Goal: Transaction & Acquisition: Purchase product/service

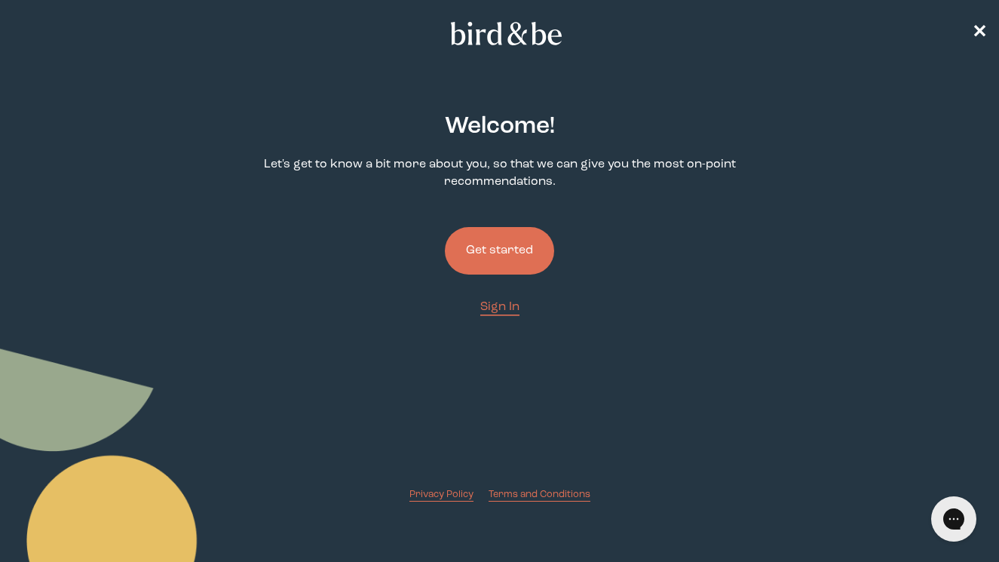
click at [522, 245] on button "Get started" at bounding box center [499, 251] width 109 height 48
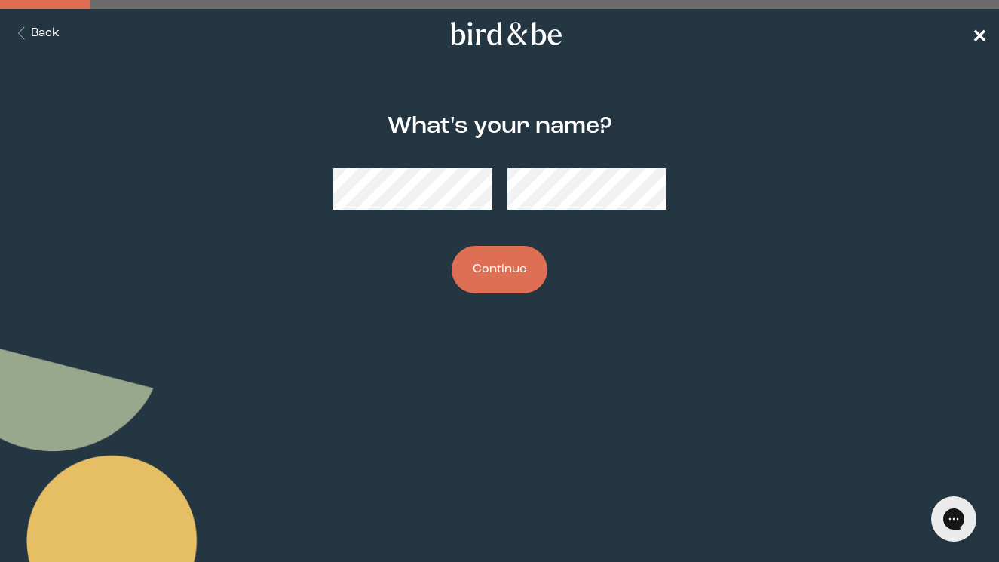
click at [975, 33] on span "✕" at bounding box center [979, 34] width 15 height 18
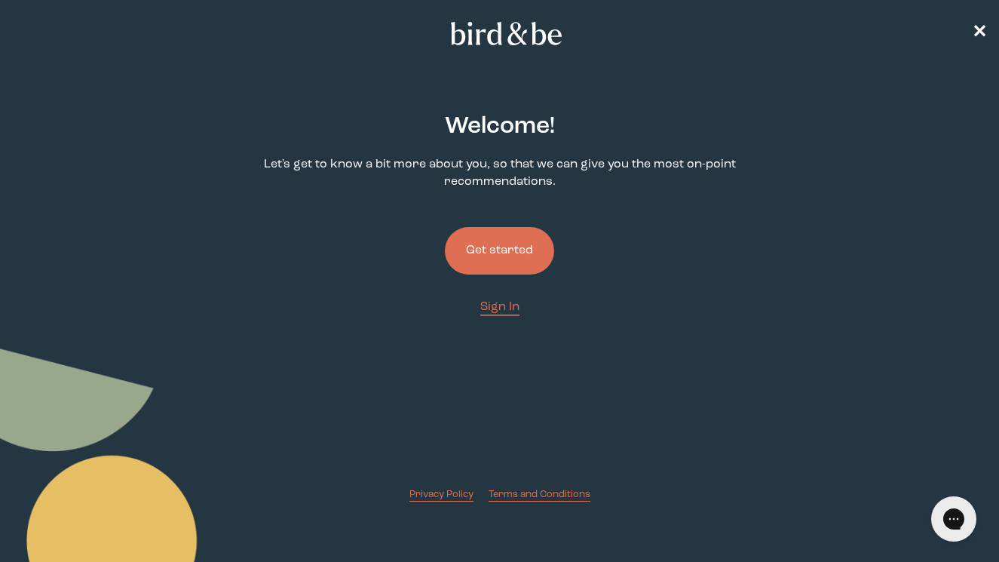
click at [530, 235] on button "Get started" at bounding box center [499, 251] width 109 height 48
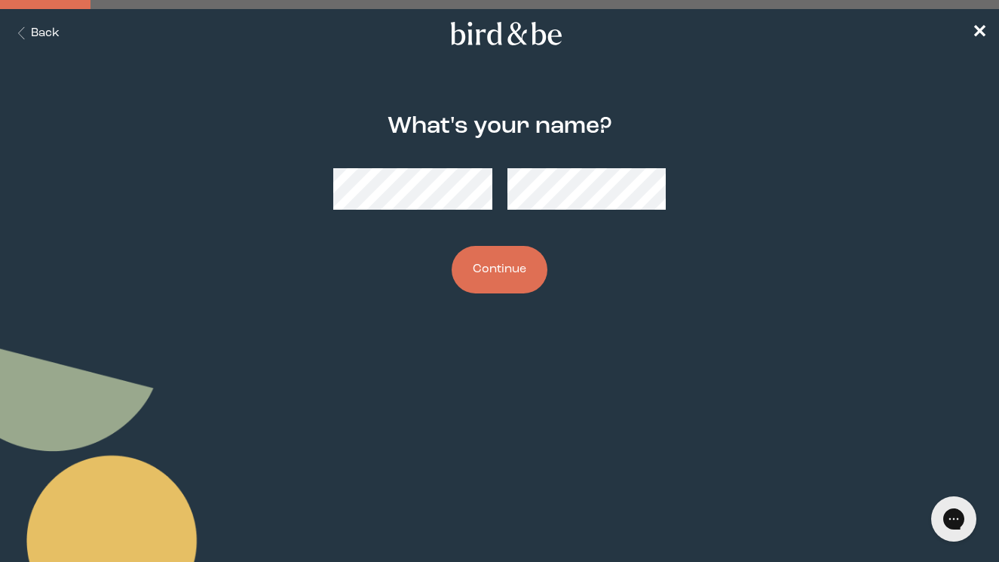
click at [499, 283] on button "Continue" at bounding box center [500, 270] width 96 height 48
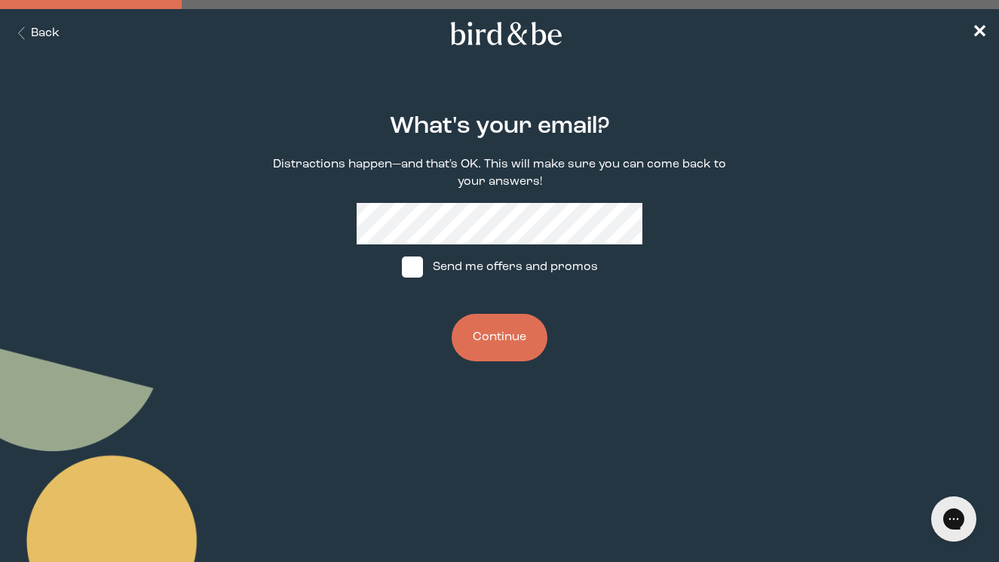
click at [527, 345] on button "Continue" at bounding box center [500, 338] width 96 height 48
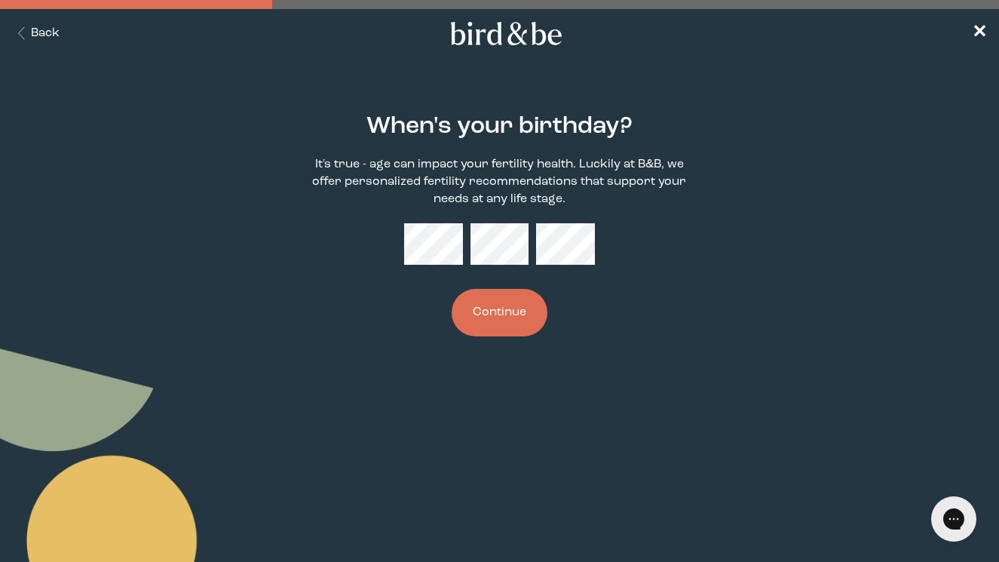
click at [515, 310] on button "Continue" at bounding box center [500, 313] width 96 height 48
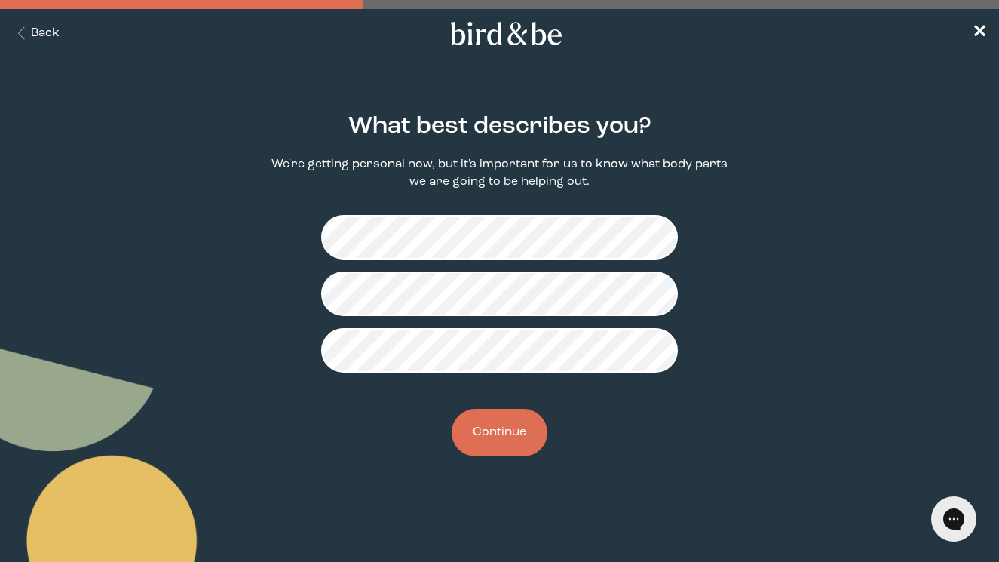
click at [492, 434] on button "Continue" at bounding box center [500, 433] width 96 height 48
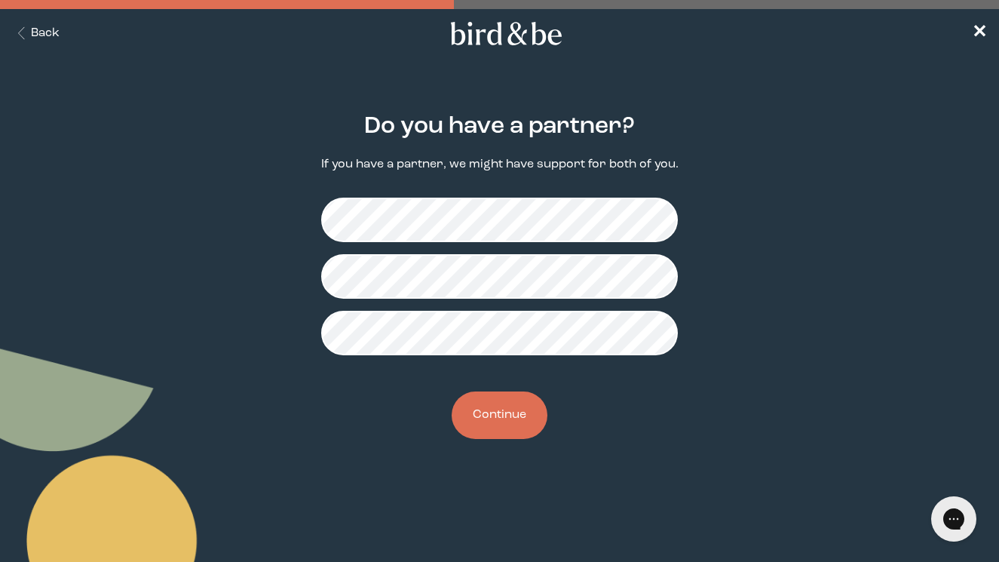
click at [520, 410] on button "Continue" at bounding box center [500, 415] width 96 height 48
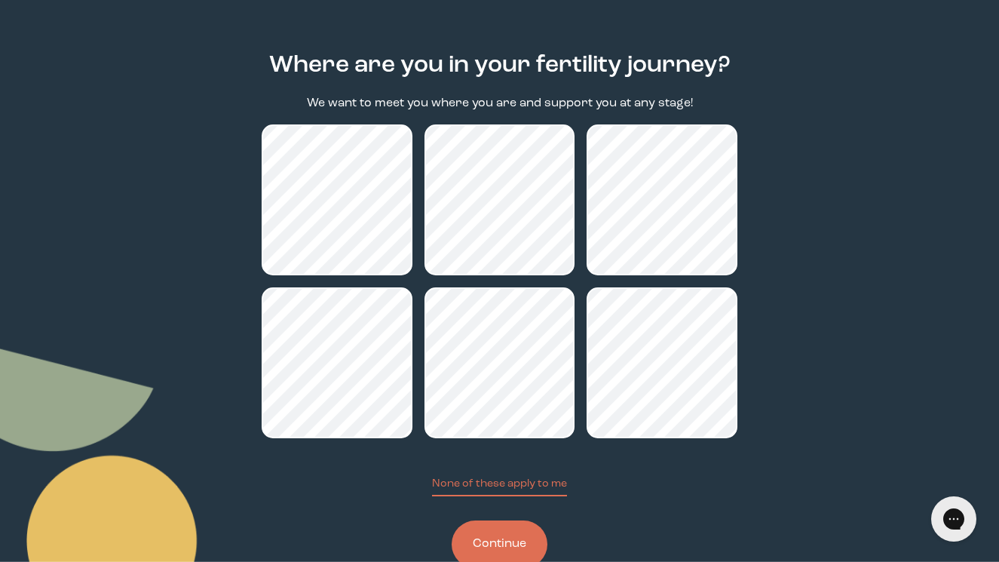
scroll to position [67, 0]
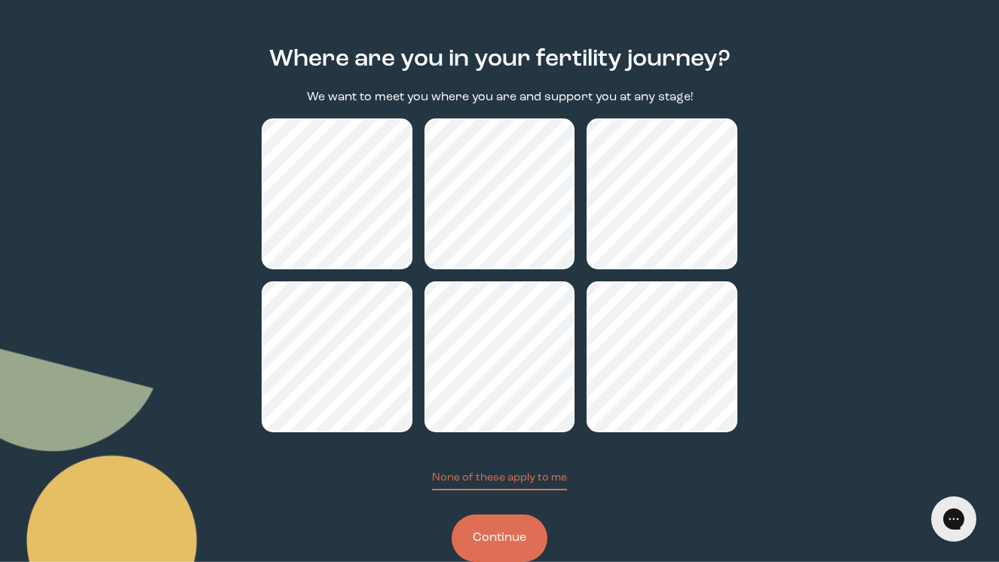
click at [518, 532] on button "Continue" at bounding box center [500, 538] width 96 height 48
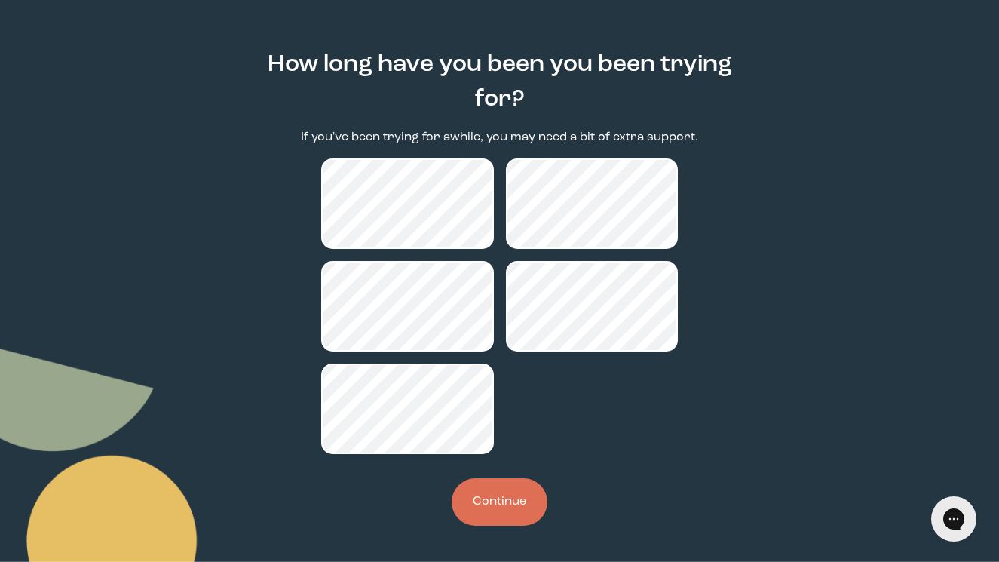
scroll to position [46, 0]
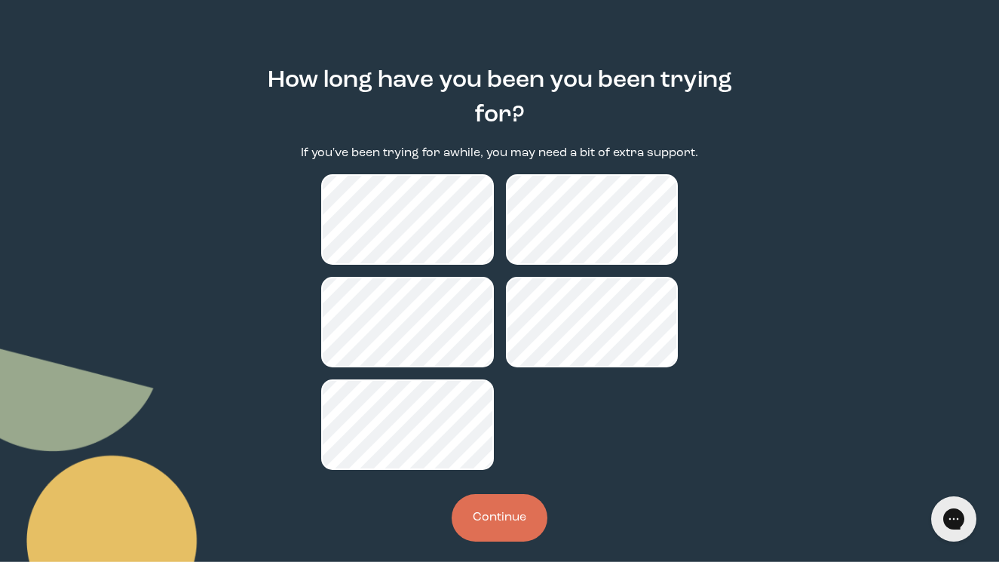
click at [518, 515] on button "Continue" at bounding box center [500, 518] width 96 height 48
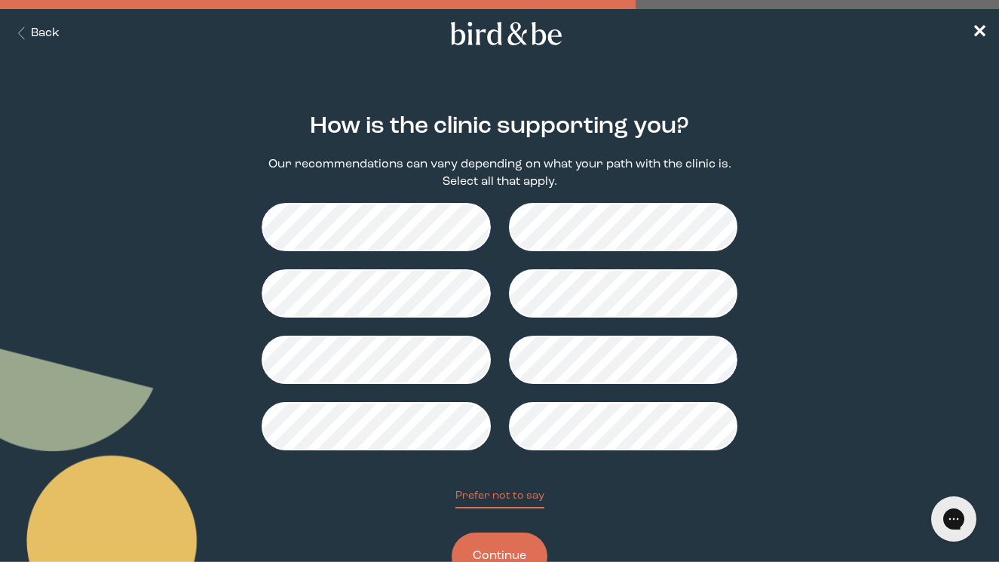
click at [508, 545] on button "Continue" at bounding box center [500, 557] width 96 height 48
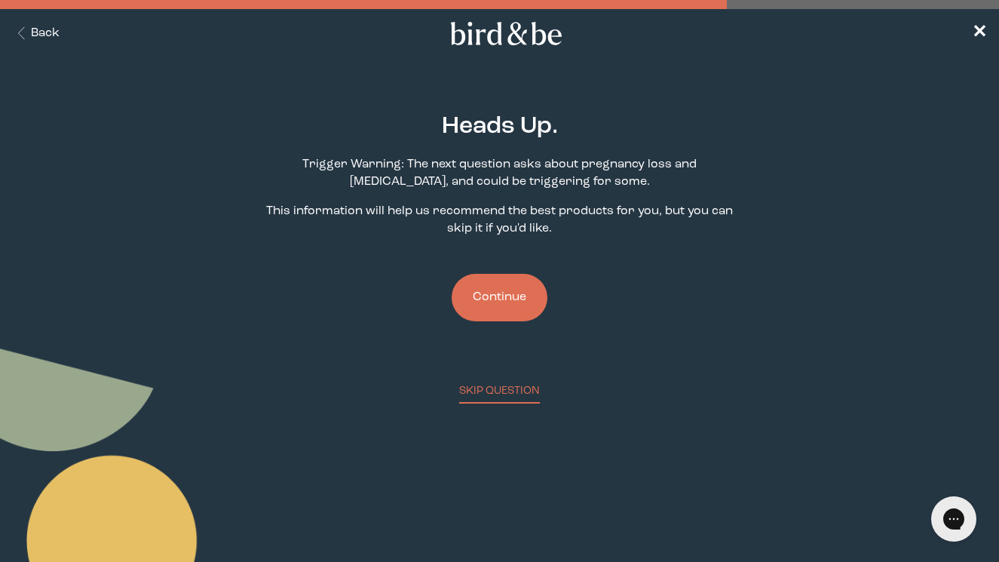
click at [517, 295] on button "Continue" at bounding box center [500, 298] width 96 height 48
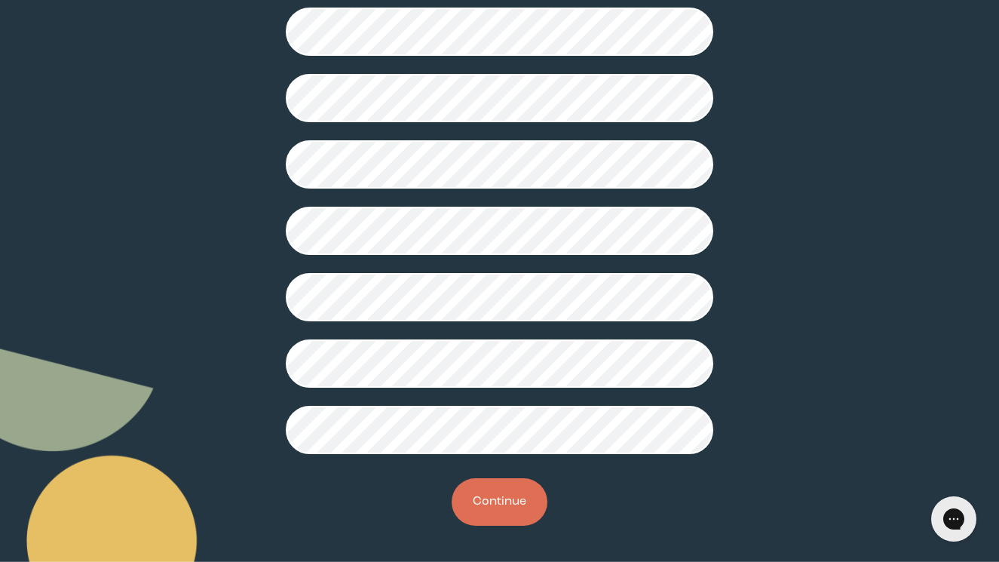
scroll to position [380, 0]
click at [519, 487] on button "Continue" at bounding box center [500, 502] width 96 height 48
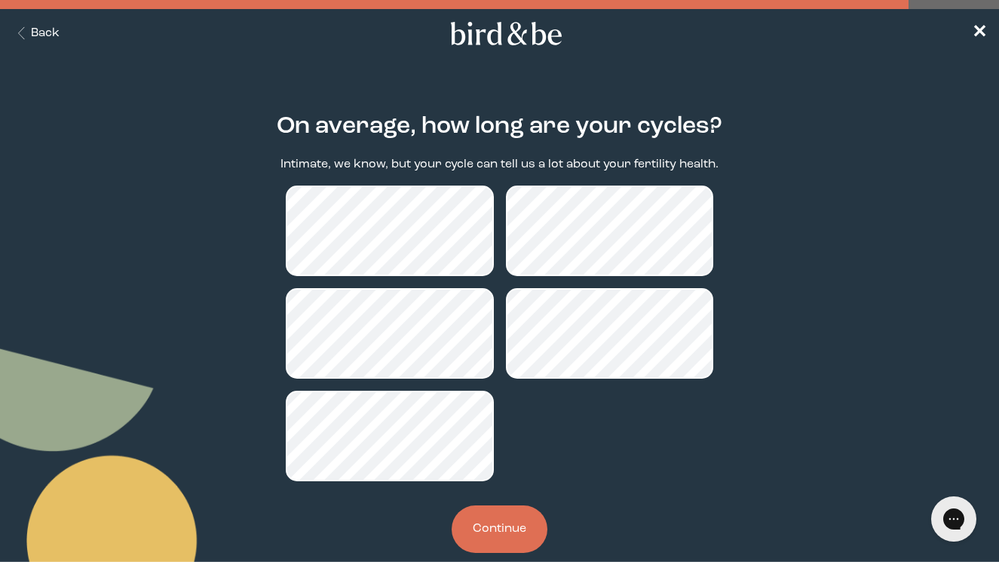
click at [503, 525] on button "Continue" at bounding box center [500, 529] width 96 height 48
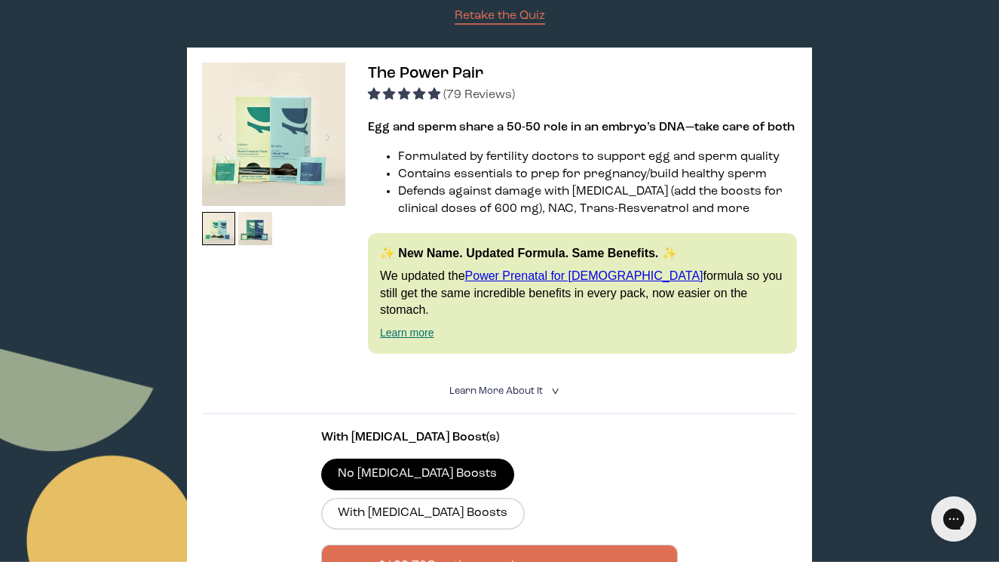
scroll to position [220, 0]
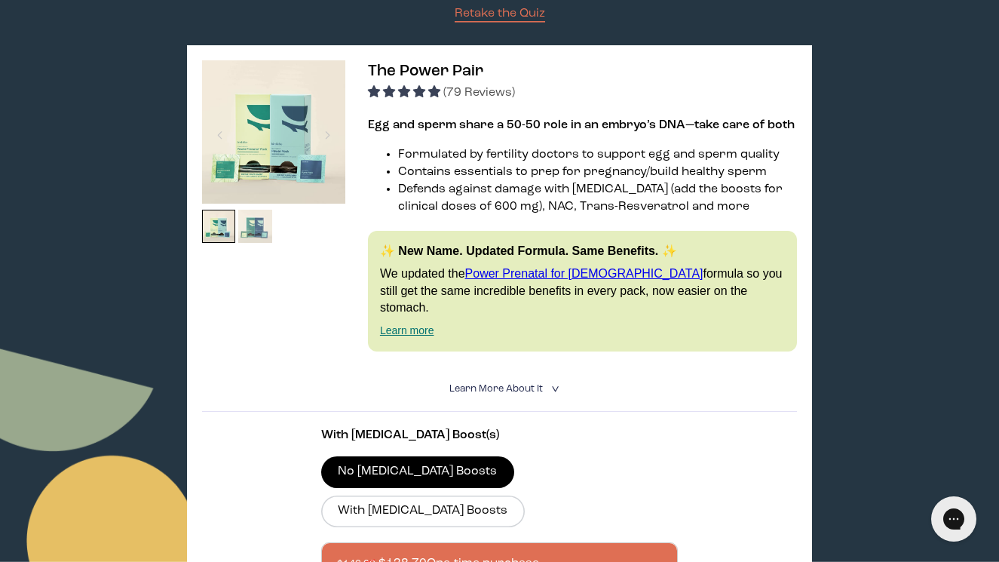
click at [249, 224] on img at bounding box center [255, 227] width 34 height 34
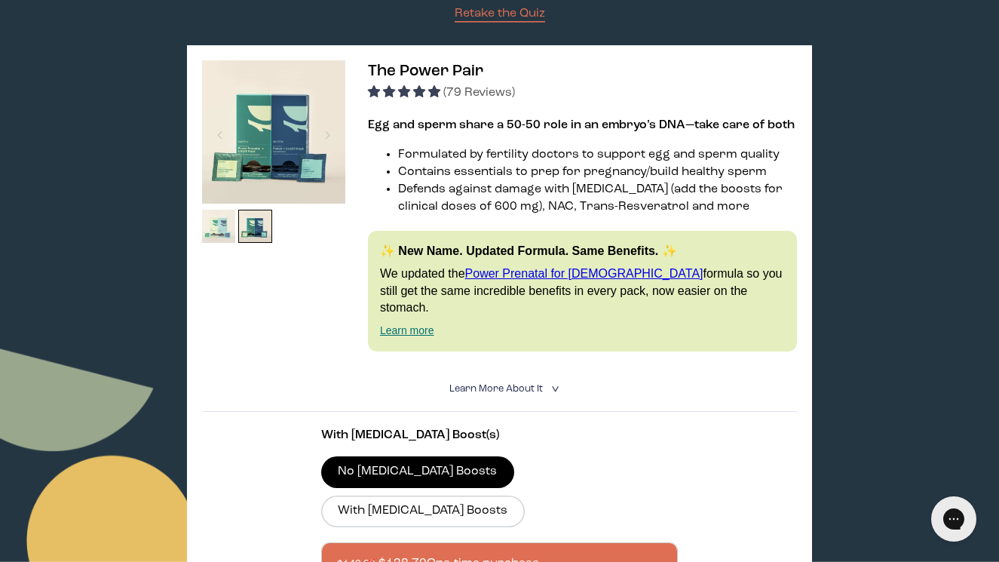
click at [229, 232] on img at bounding box center [219, 227] width 34 height 34
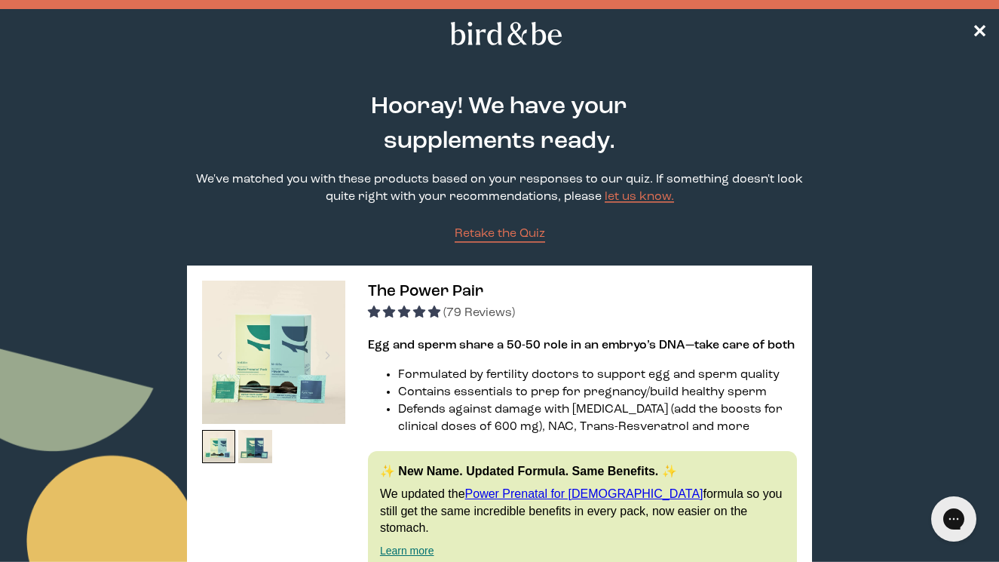
scroll to position [0, 0]
click at [527, 238] on span "Retake the Quiz" at bounding box center [500, 234] width 91 height 12
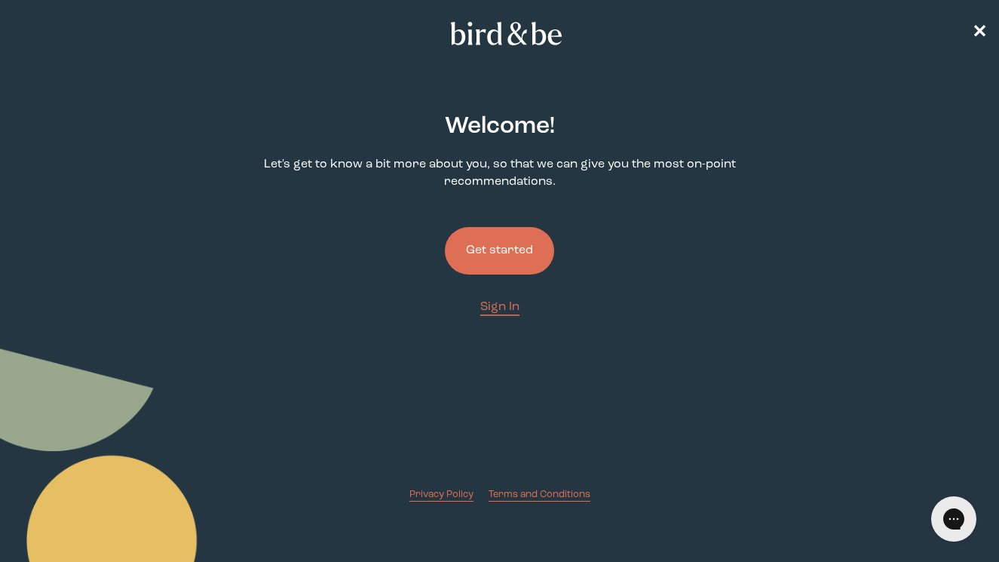
click at [514, 253] on button "Get started" at bounding box center [499, 251] width 109 height 48
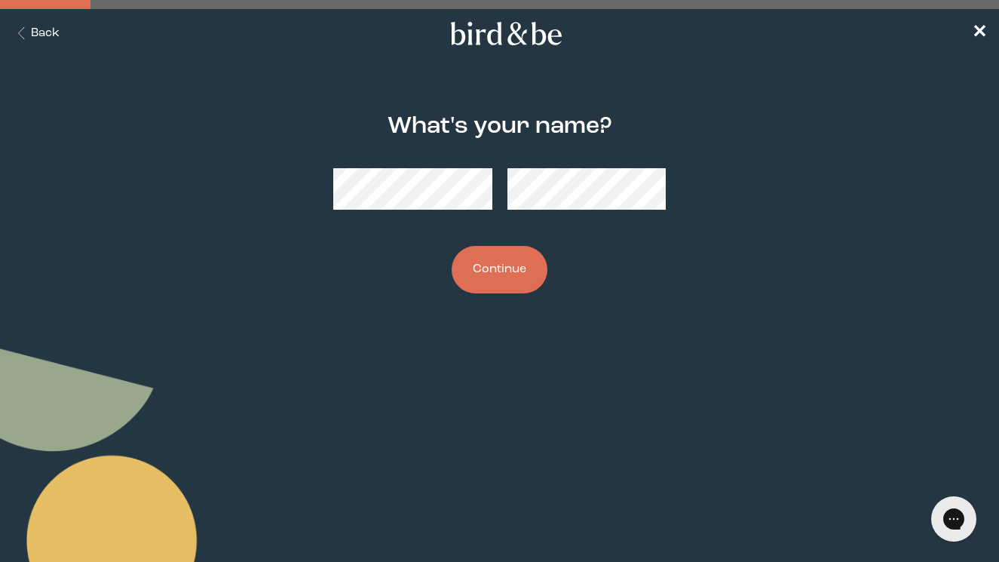
click at [519, 278] on button "Continue" at bounding box center [500, 270] width 96 height 48
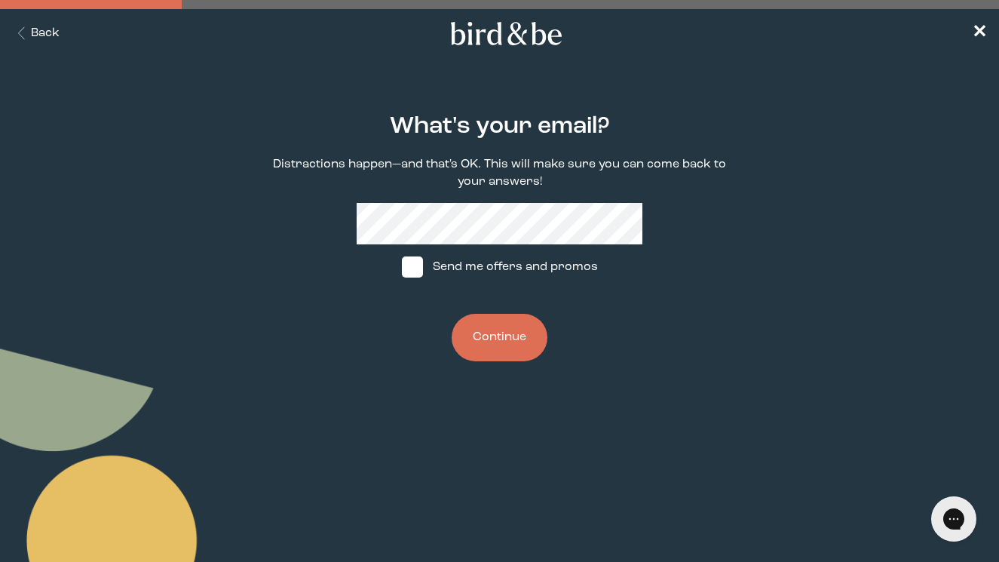
click at [518, 326] on button "Continue" at bounding box center [500, 338] width 96 height 48
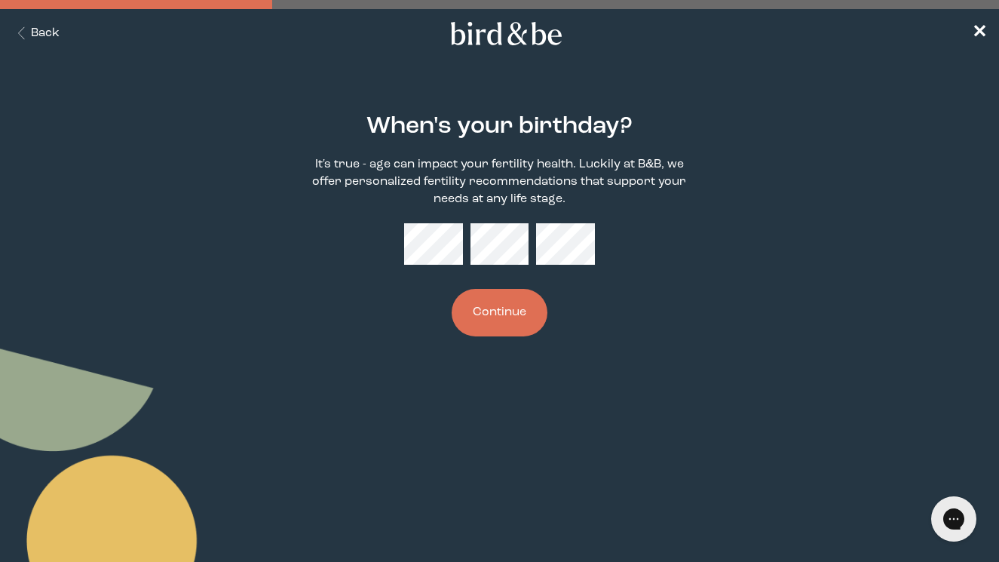
click at [511, 314] on button "Continue" at bounding box center [500, 313] width 96 height 48
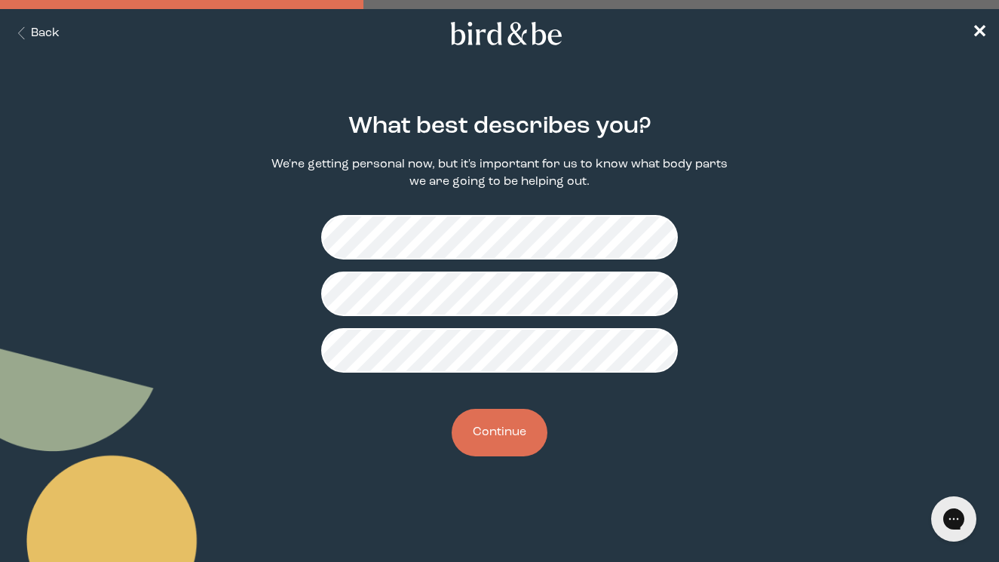
click at [511, 431] on button "Continue" at bounding box center [500, 433] width 96 height 48
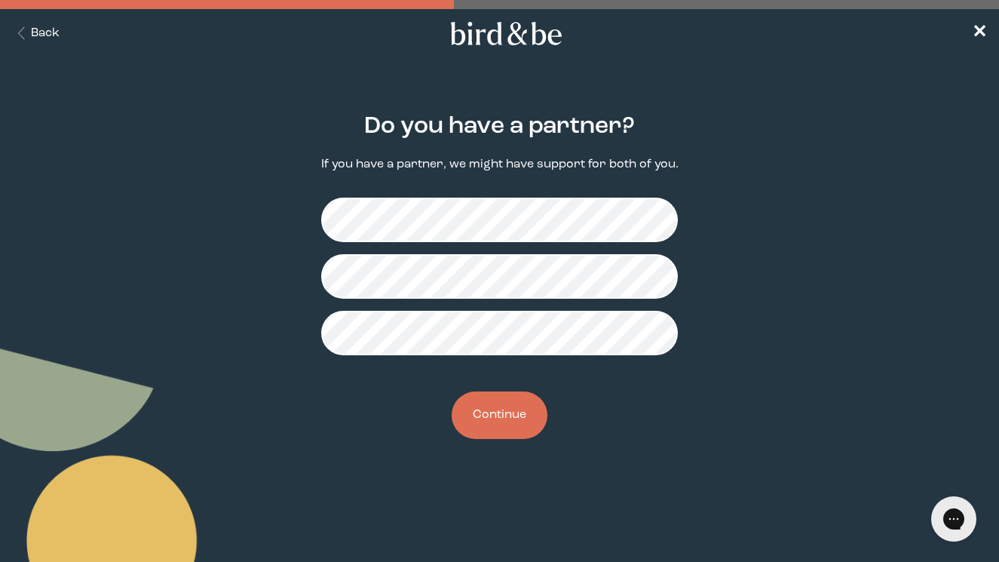
click at [501, 418] on button "Continue" at bounding box center [500, 415] width 96 height 48
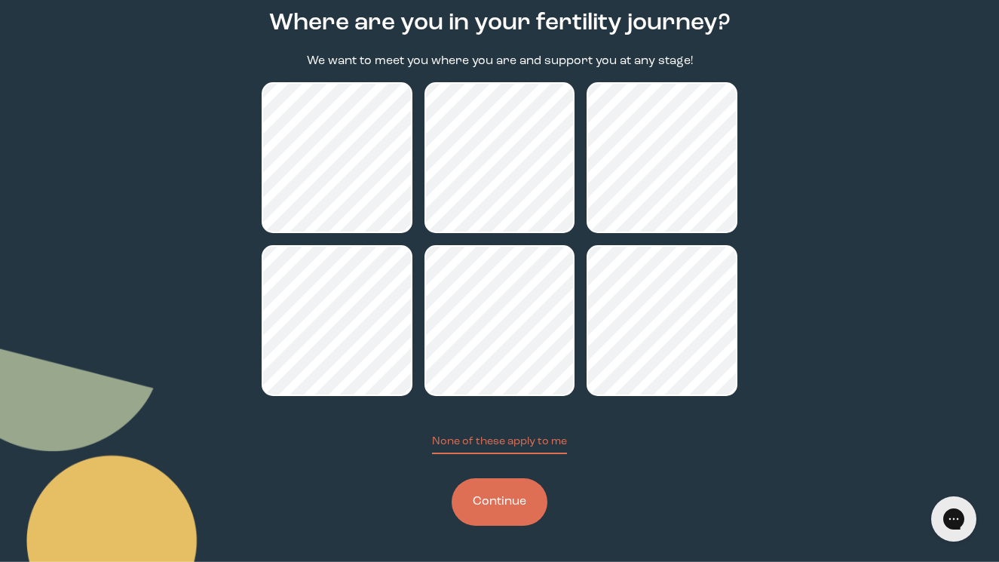
scroll to position [103, 0]
click at [502, 500] on button "Continue" at bounding box center [500, 502] width 96 height 48
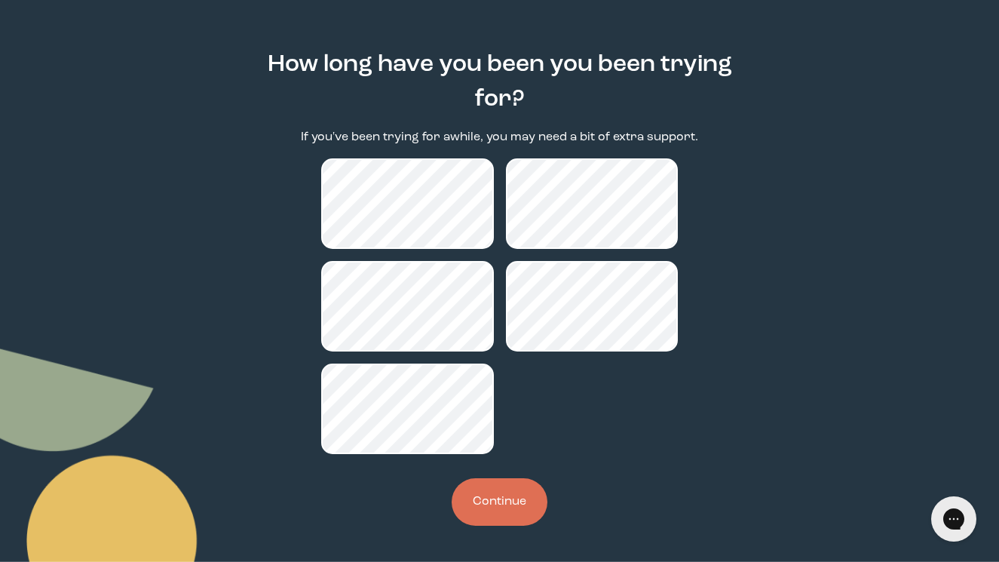
scroll to position [62, 0]
click at [510, 498] on button "Continue" at bounding box center [500, 502] width 96 height 48
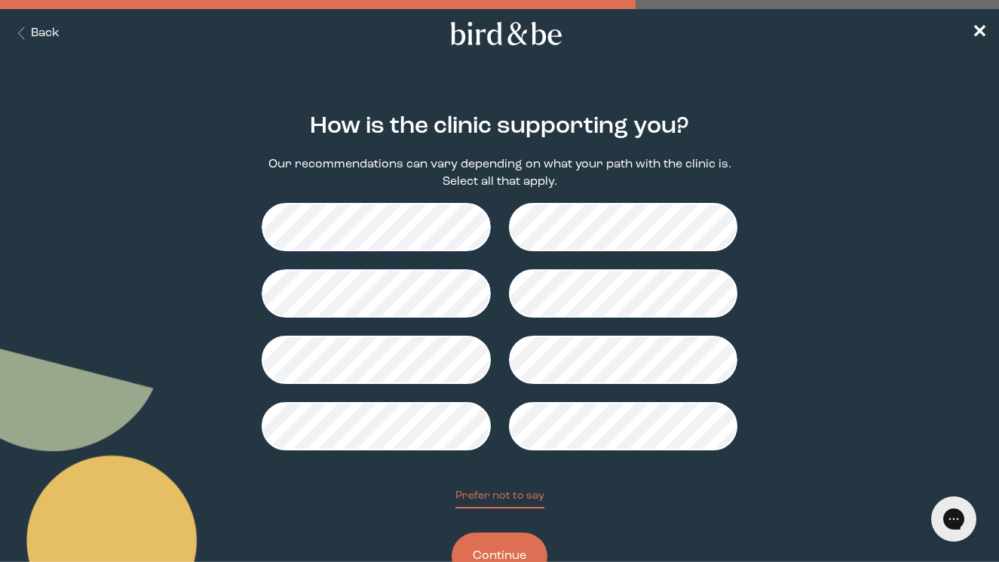
click at [521, 549] on button "Continue" at bounding box center [500, 557] width 96 height 48
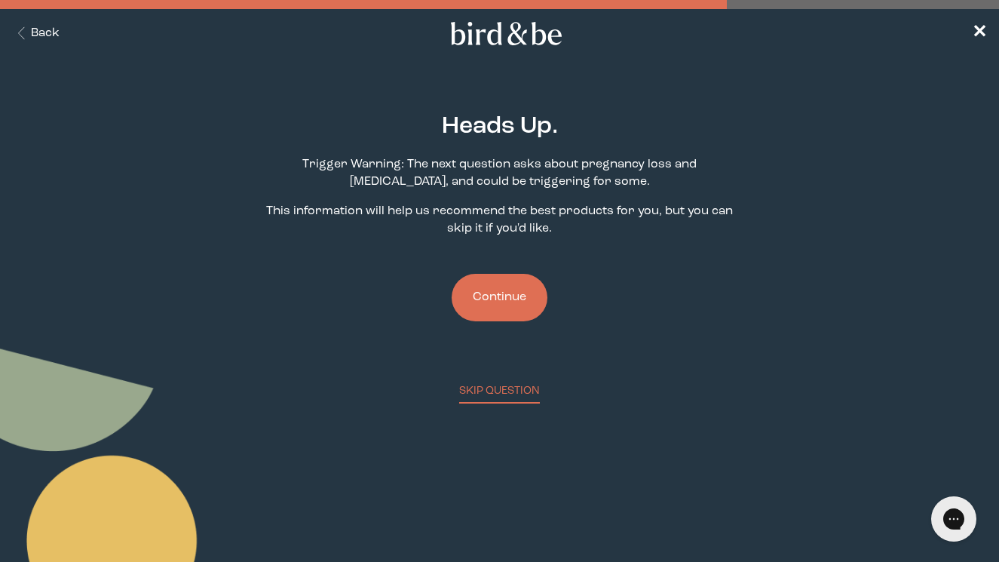
click at [492, 318] on button "Continue" at bounding box center [500, 298] width 96 height 48
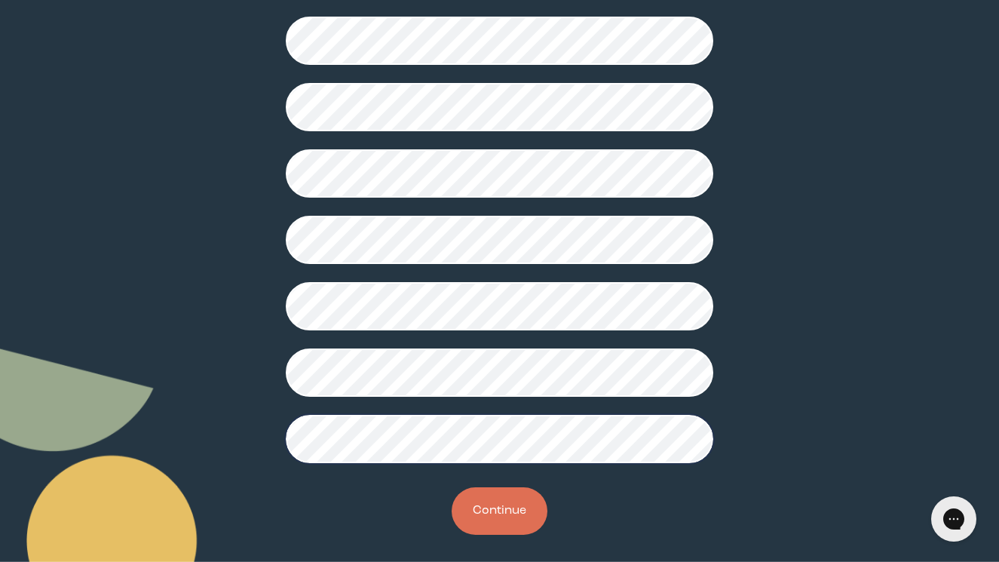
scroll to position [376, 0]
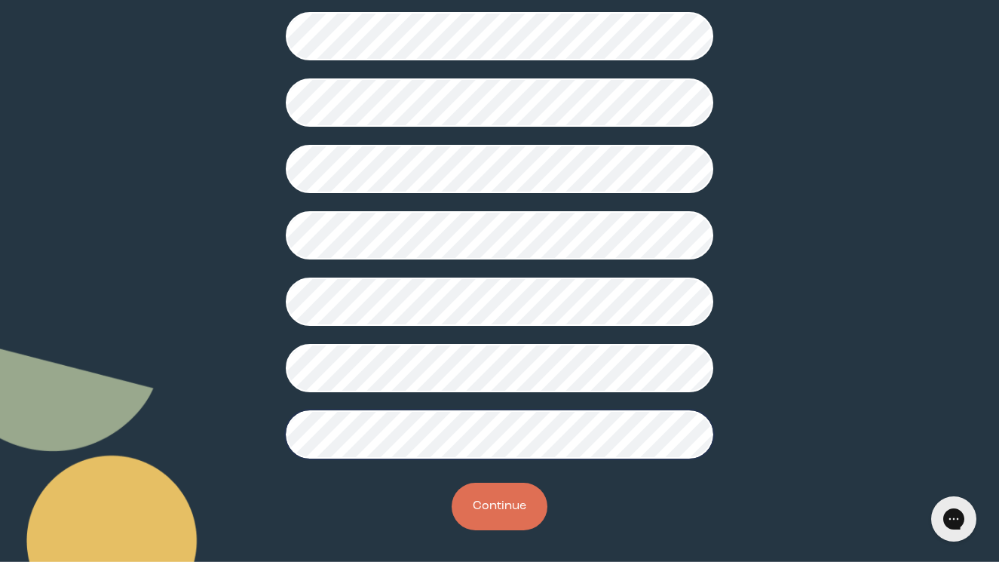
click at [504, 502] on button "Continue" at bounding box center [500, 507] width 96 height 48
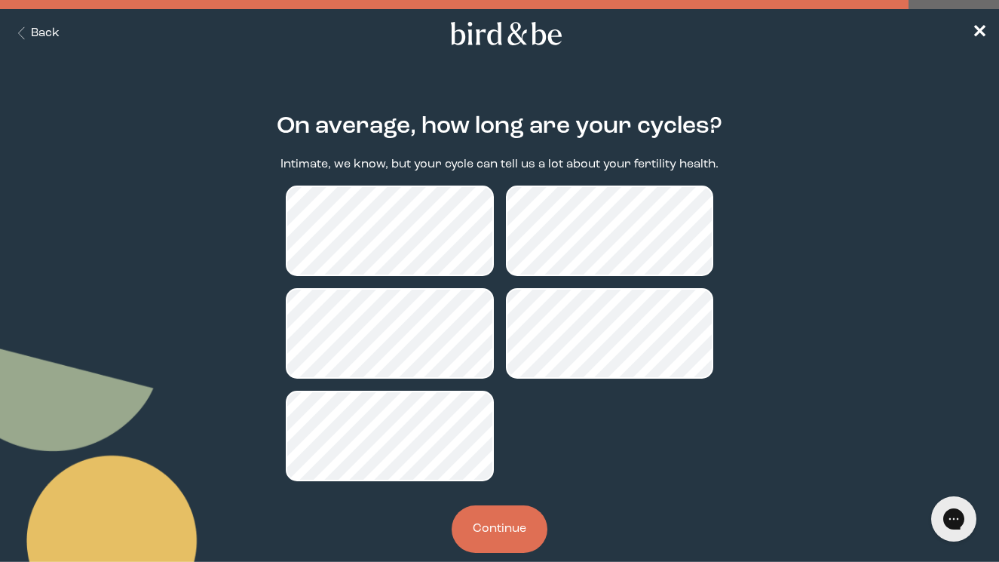
click at [517, 519] on button "Continue" at bounding box center [500, 529] width 96 height 48
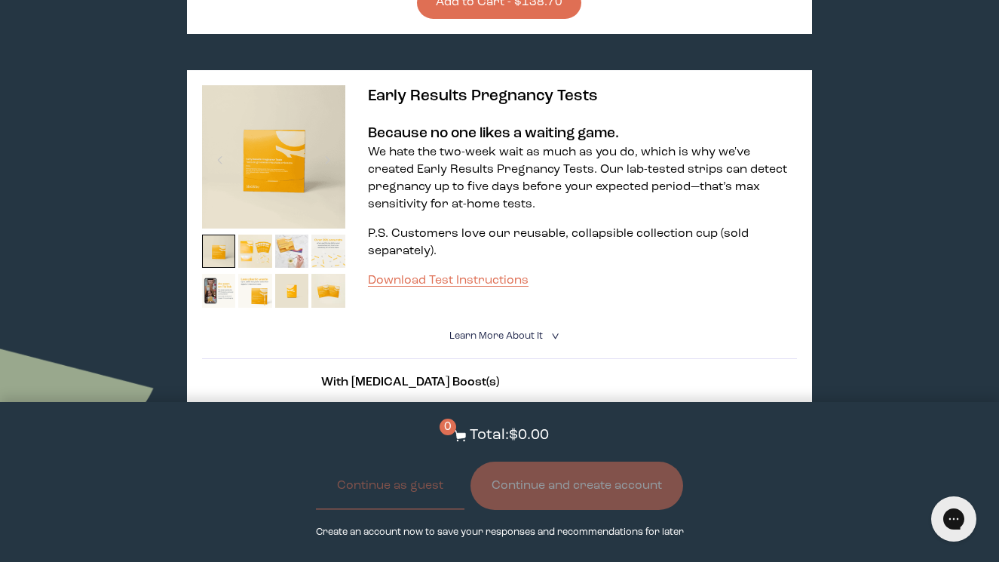
scroll to position [877, 0]
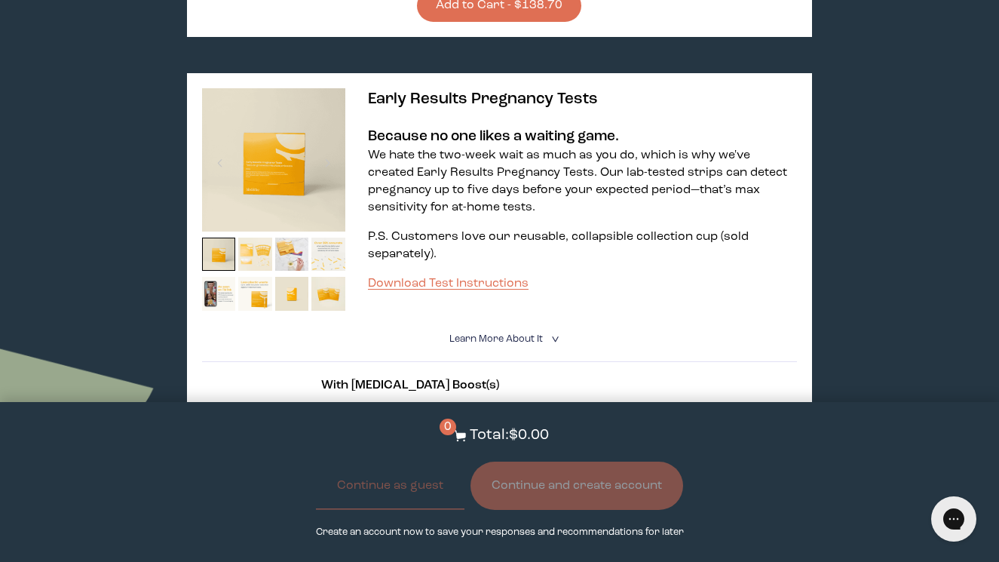
click at [253, 238] on img at bounding box center [255, 255] width 34 height 34
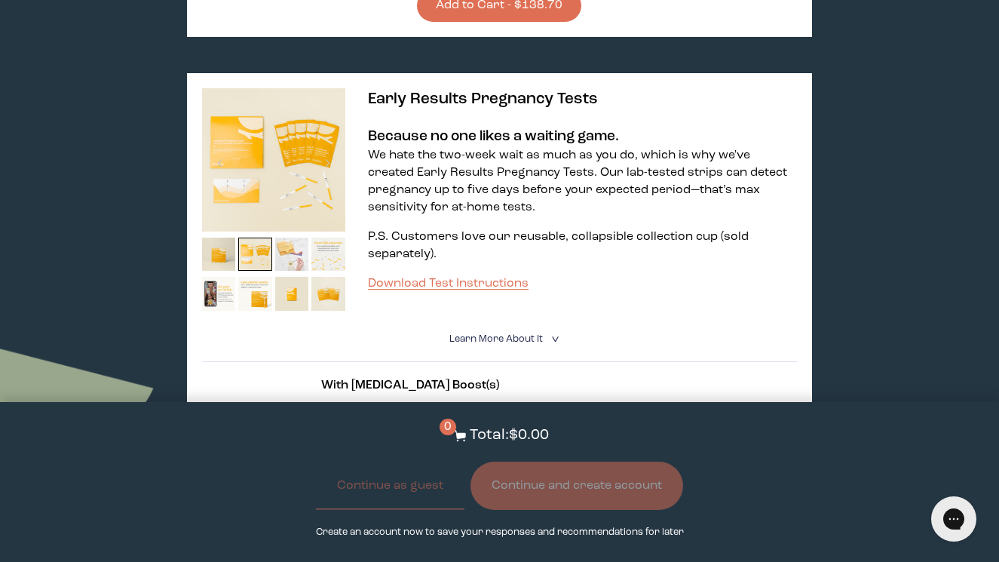
click at [299, 238] on img at bounding box center [292, 255] width 34 height 34
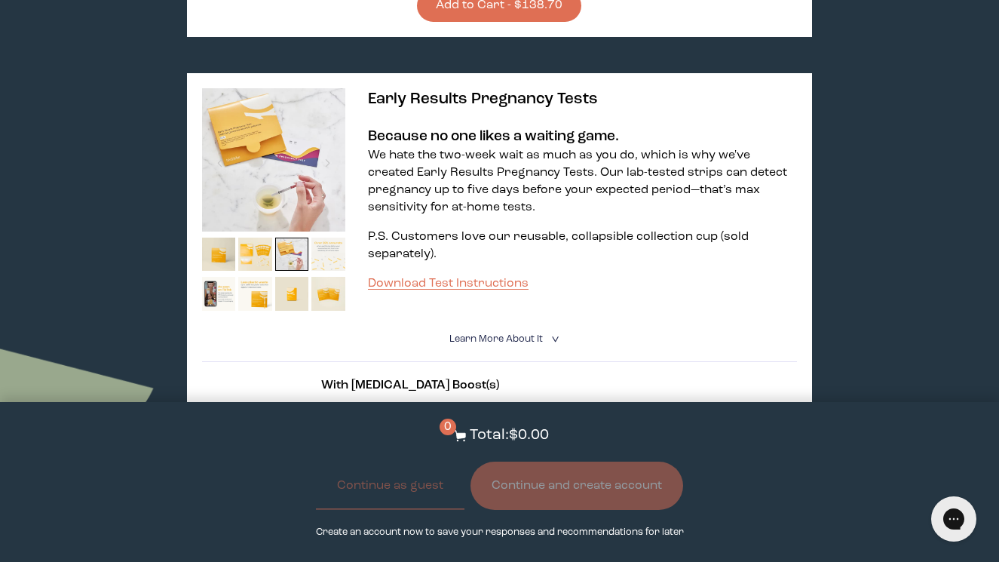
click at [328, 238] on img at bounding box center [329, 255] width 34 height 34
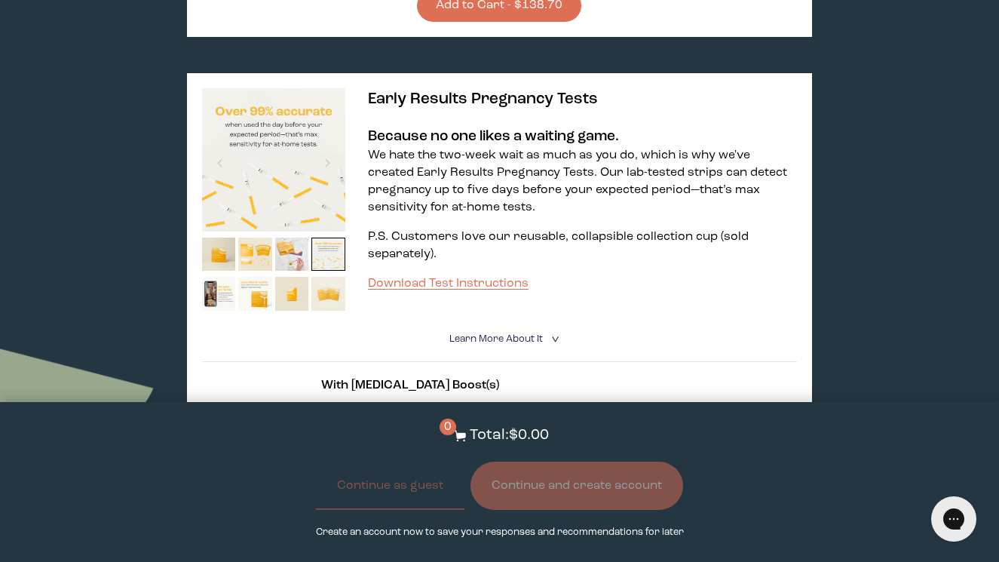
click at [333, 277] on img at bounding box center [329, 294] width 34 height 34
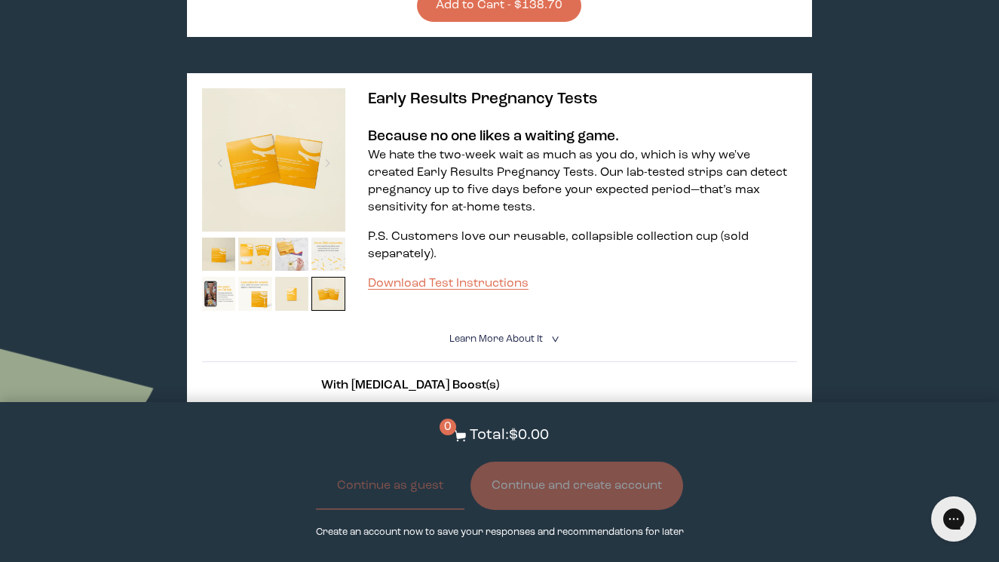
click at [303, 277] on img at bounding box center [292, 294] width 34 height 34
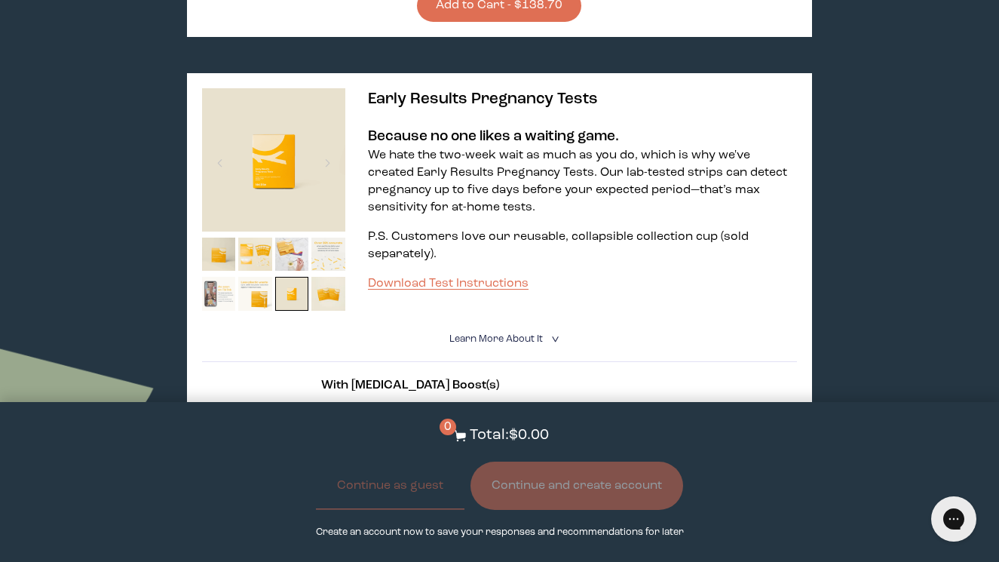
click at [225, 277] on img at bounding box center [219, 294] width 34 height 34
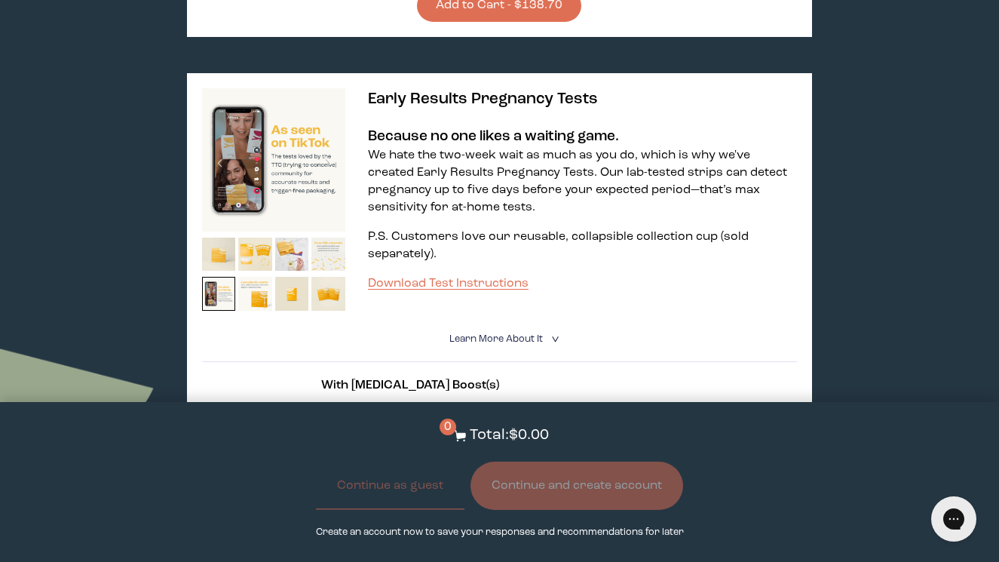
click at [221, 238] on img at bounding box center [219, 255] width 34 height 34
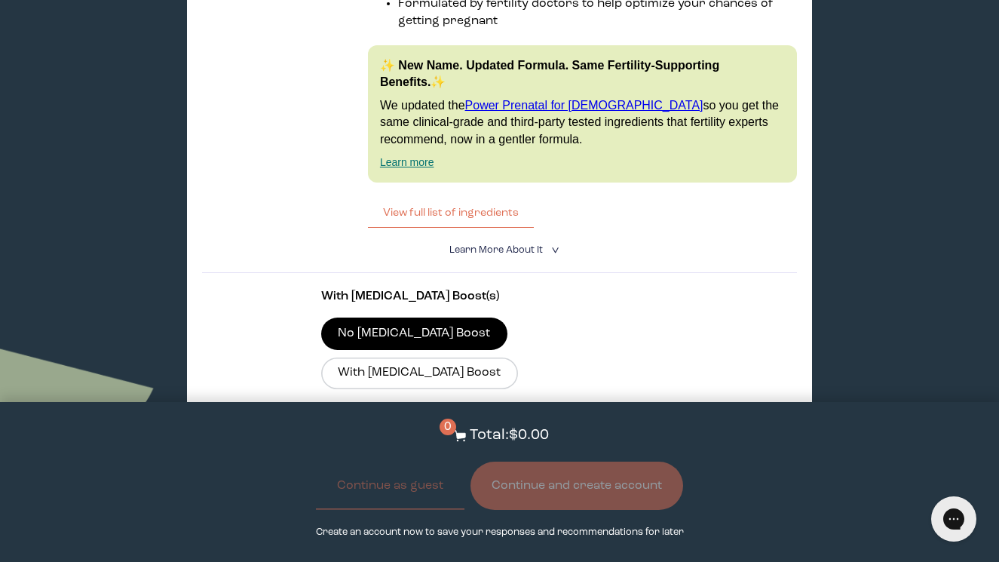
scroll to position [2607, 0]
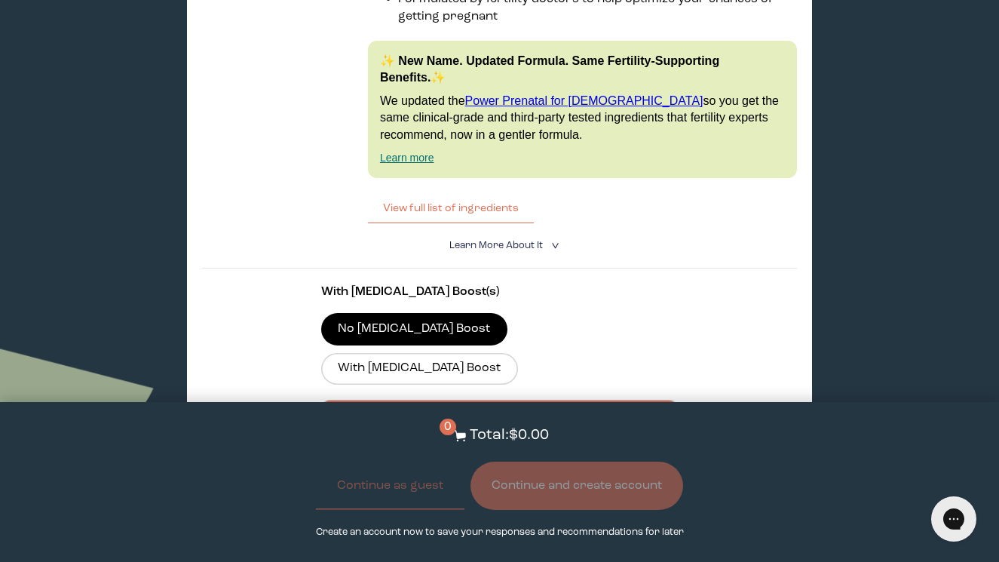
click at [504, 442] on div at bounding box center [515, 462] width 356 height 41
click at [337, 453] on input "$65.70 Subscribe + Free Shipping" at bounding box center [336, 453] width 1 height 1
radio input "true"
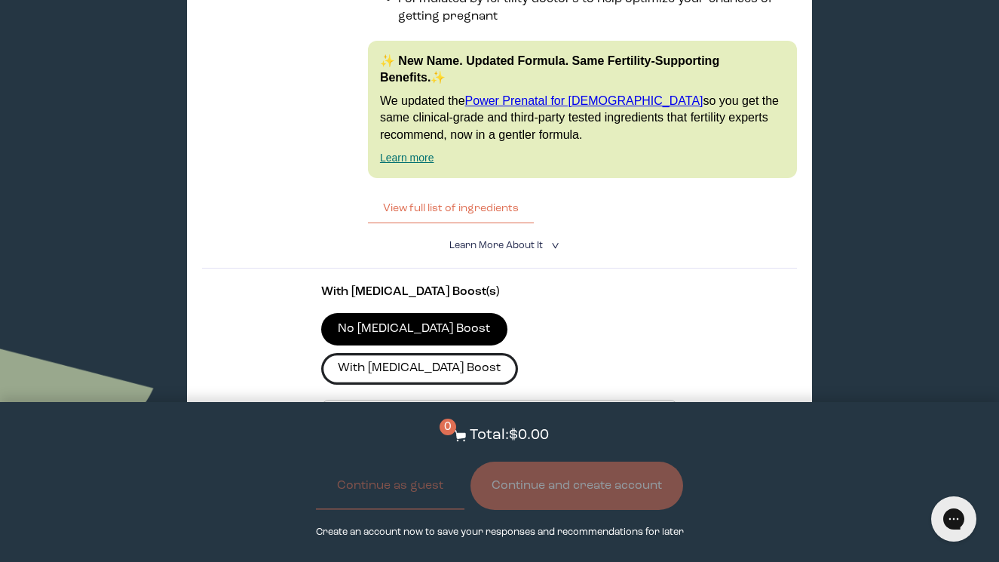
click at [518, 353] on label "With [MEDICAL_DATA] Boost" at bounding box center [419, 369] width 197 height 32
click at [0, 0] on input "With [MEDICAL_DATA] Boost" at bounding box center [0, 0] width 0 height 0
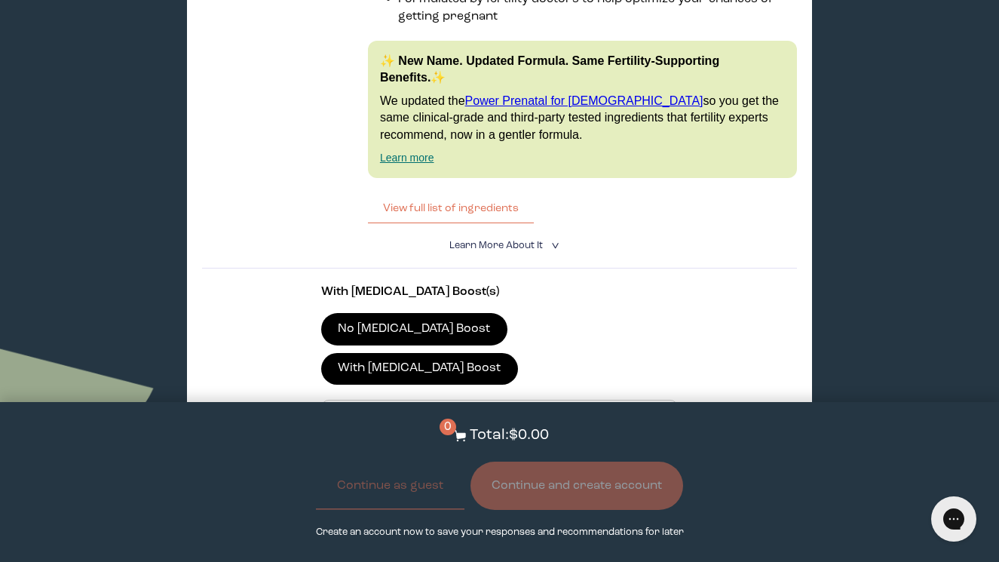
click at [536, 522] on button "Add to Cart - $82.80" at bounding box center [499, 538] width 157 height 32
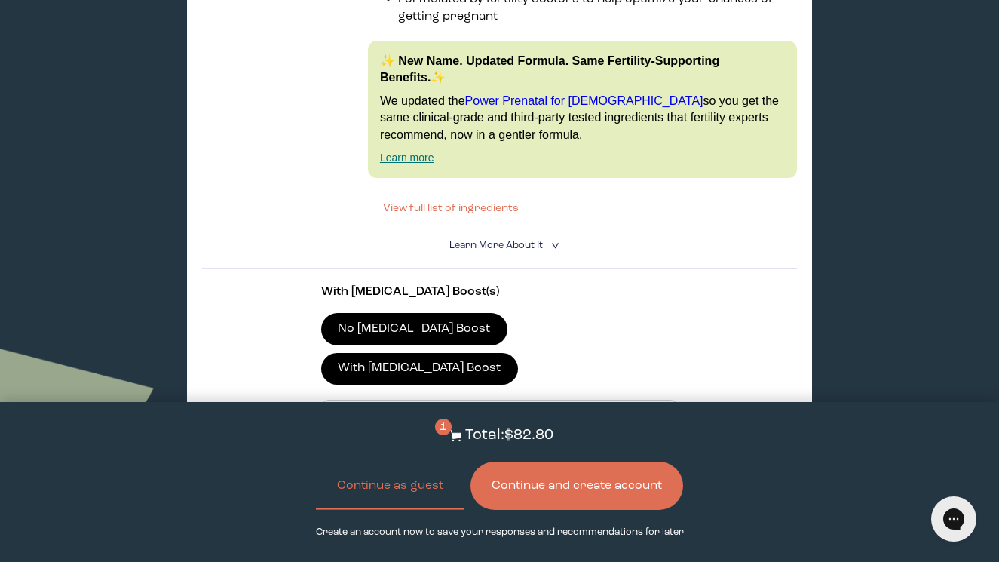
click at [585, 480] on button "Continue and create account" at bounding box center [577, 486] width 213 height 48
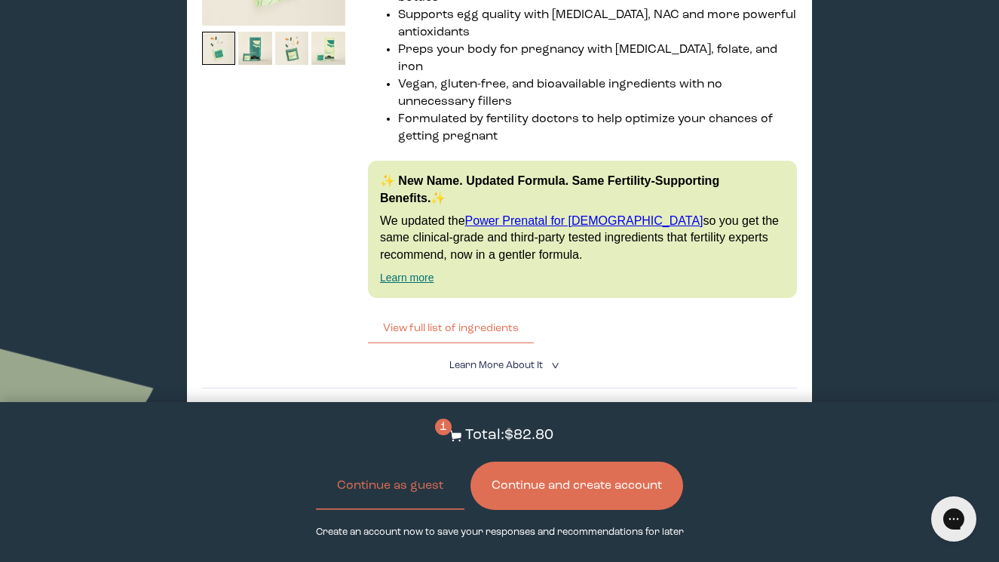
scroll to position [2547, 0]
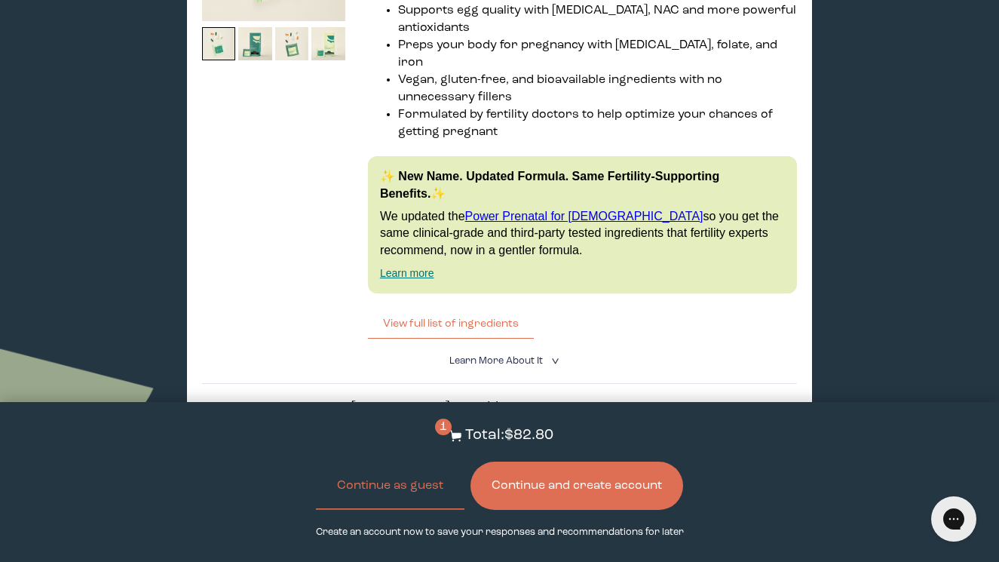
click at [408, 428] on label "No [MEDICAL_DATA] Boost" at bounding box center [414, 444] width 186 height 32
click at [0, 0] on input "No [MEDICAL_DATA] Boost" at bounding box center [0, 0] width 0 height 0
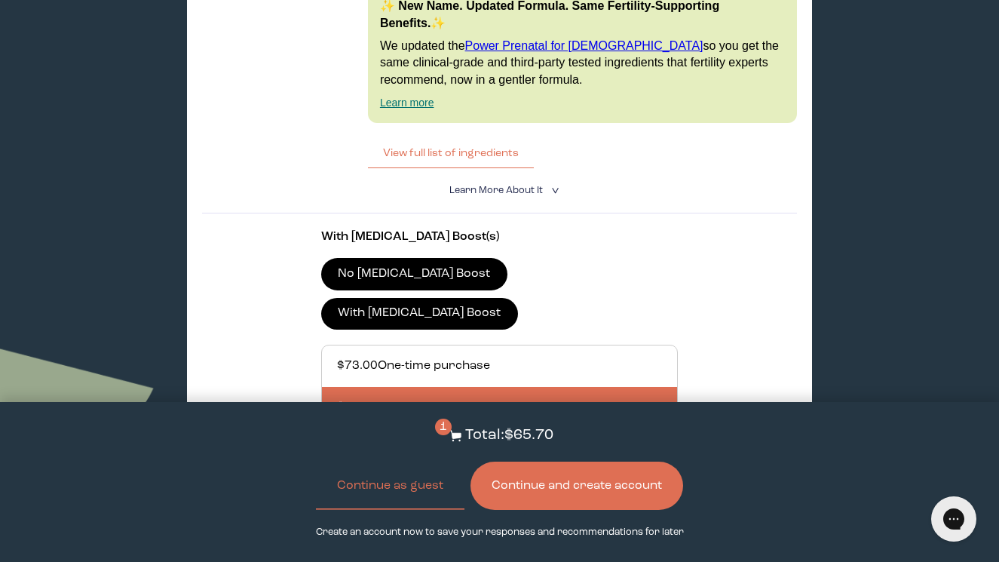
click at [513, 298] on label "With [MEDICAL_DATA] Boost" at bounding box center [419, 314] width 197 height 32
click at [0, 0] on input "With [MEDICAL_DATA] Boost" at bounding box center [0, 0] width 0 height 0
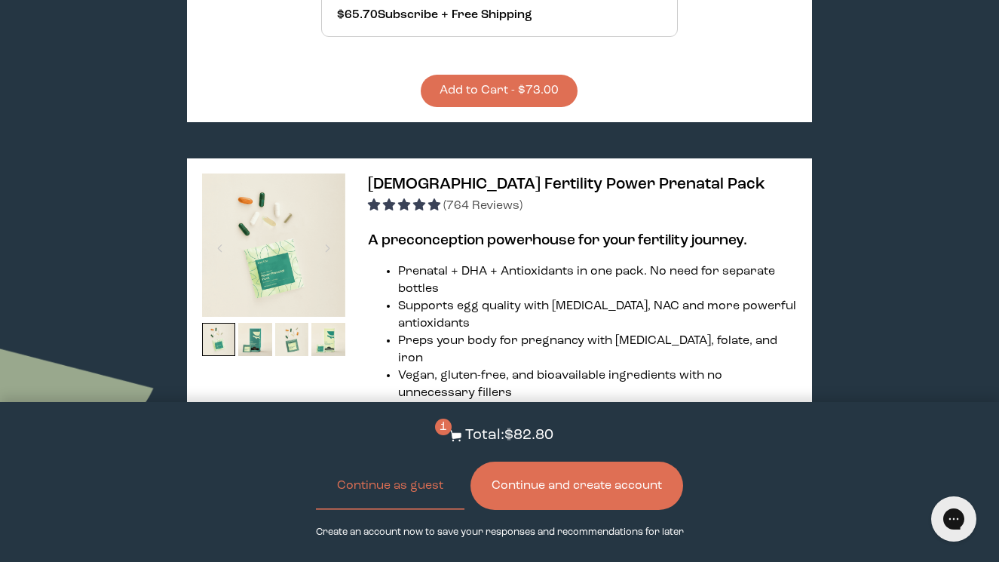
scroll to position [2241, 0]
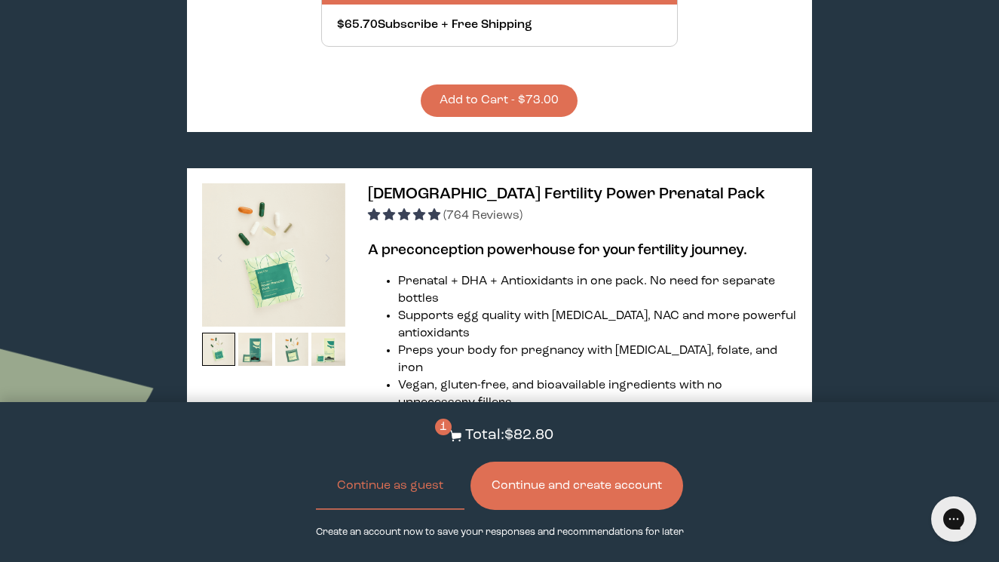
click at [530, 186] on span "[DEMOGRAPHIC_DATA] Fertility Power Prenatal Pack" at bounding box center [567, 194] width 398 height 16
click at [560, 186] on span "[DEMOGRAPHIC_DATA] Fertility Power Prenatal Pack" at bounding box center [567, 194] width 398 height 16
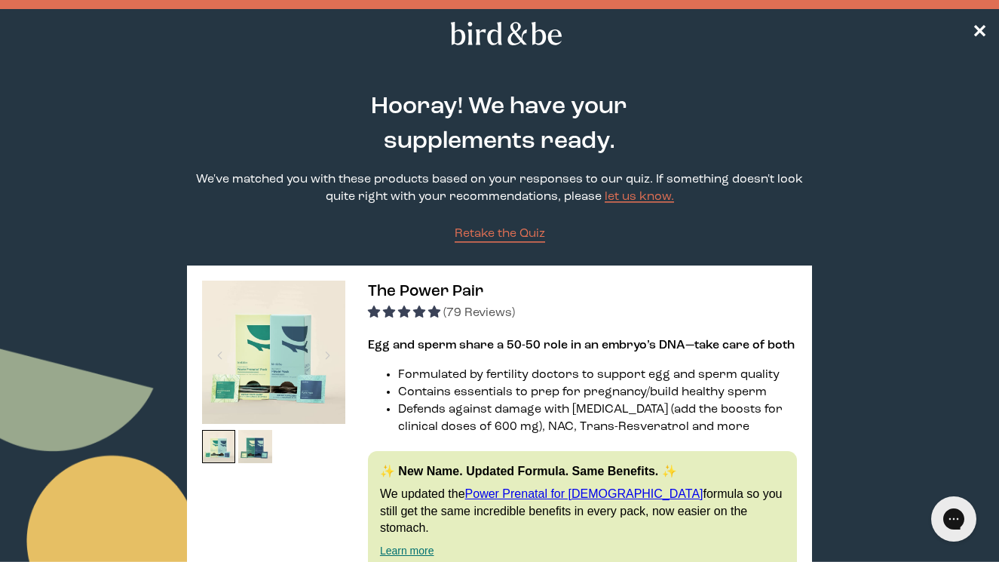
scroll to position [0, 0]
click at [979, 39] on span "✕" at bounding box center [979, 34] width 15 height 18
